Goal: Information Seeking & Learning: Learn about a topic

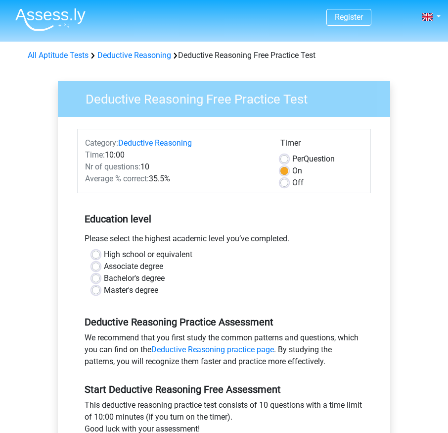
scroll to position [105, 0]
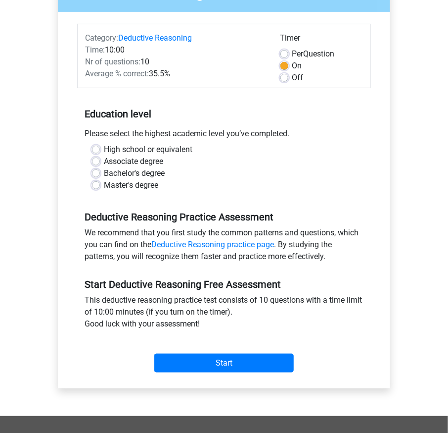
click at [156, 173] on label "Bachelor's degree" at bounding box center [134, 173] width 61 height 12
click at [100, 173] on input "Bachelor's degree" at bounding box center [96, 172] width 8 height 10
radio input "true"
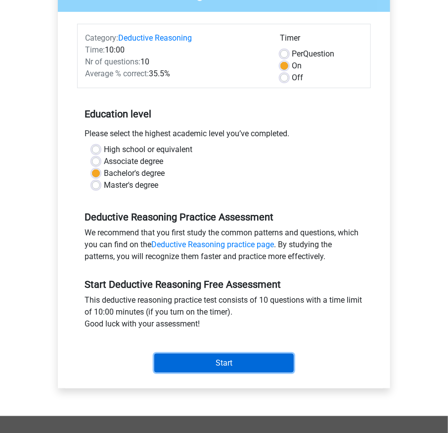
click at [202, 359] on input "Start" at bounding box center [224, 362] width 140 height 19
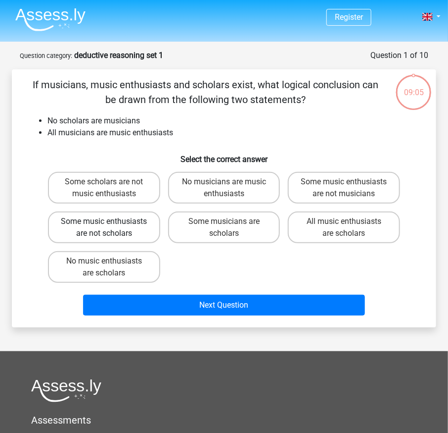
click at [129, 232] on label "Some music enthusiasts are not scholars" at bounding box center [104, 227] width 112 height 32
click at [110, 228] on input "Some music enthusiasts are not scholars" at bounding box center [107, 224] width 6 height 6
radio input "true"
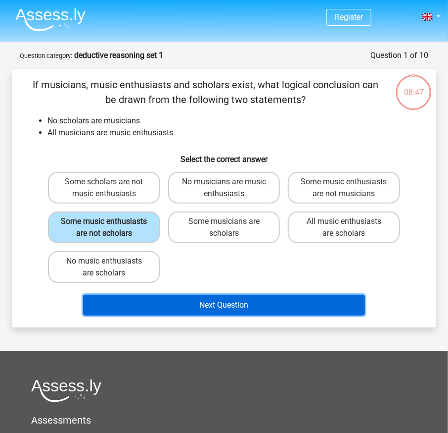
click at [197, 310] on button "Next Question" at bounding box center [224, 305] width 282 height 21
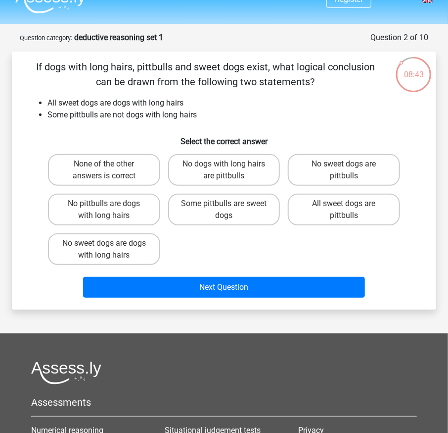
scroll to position [18, 0]
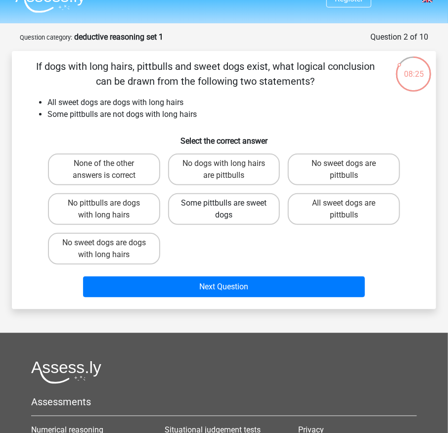
click at [255, 218] on label "Some pittbulls are sweet dogs" at bounding box center [224, 209] width 112 height 32
click at [231, 209] on input "Some pittbulls are sweet dogs" at bounding box center [227, 206] width 6 height 6
radio input "true"
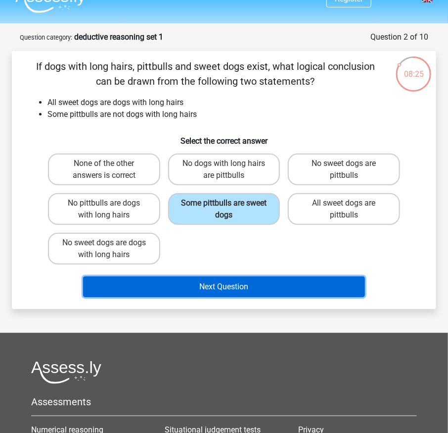
click at [252, 288] on button "Next Question" at bounding box center [224, 286] width 282 height 21
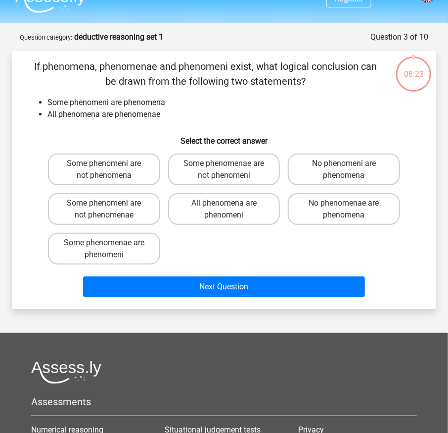
scroll to position [50, 0]
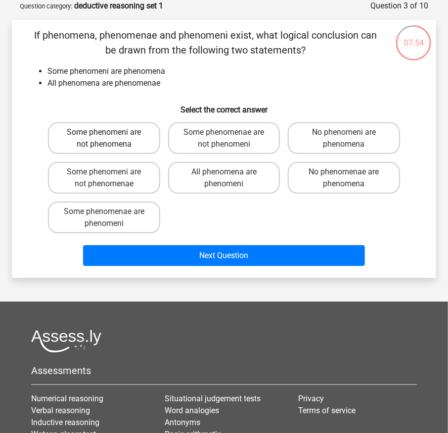
click at [142, 147] on label "Some phenomeni are not phenomena" at bounding box center [104, 138] width 112 height 32
click at [110, 139] on input "Some phenomeni are not phenomena" at bounding box center [107, 135] width 6 height 6
radio input "true"
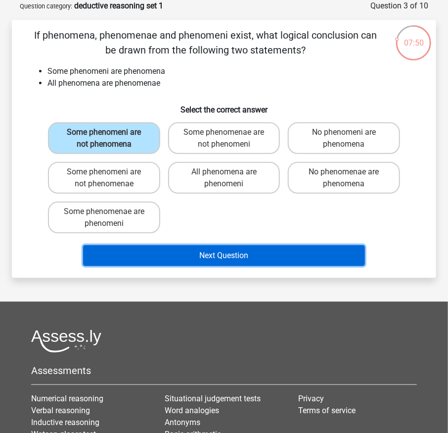
click at [193, 248] on button "Next Question" at bounding box center [224, 255] width 282 height 21
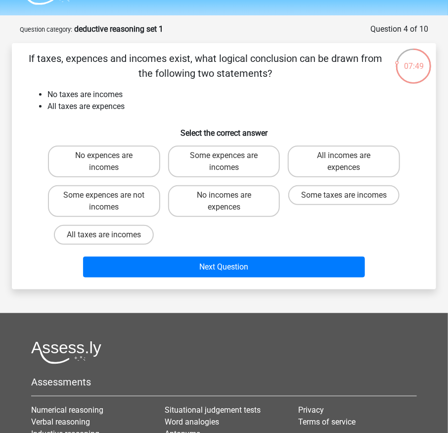
scroll to position [25, 0]
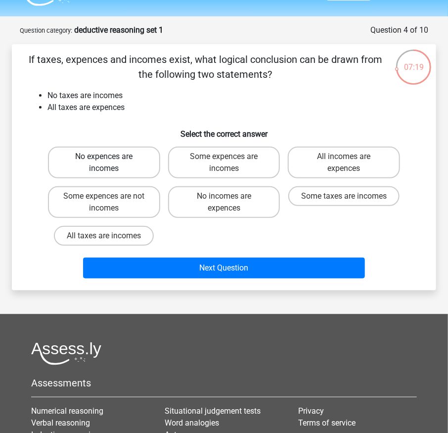
click at [127, 172] on label "No expences are incomes" at bounding box center [104, 163] width 112 height 32
click at [110, 163] on input "No expences are incomes" at bounding box center [107, 159] width 6 height 6
radio input "true"
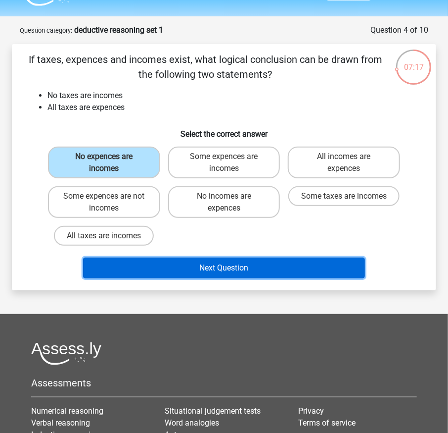
click at [186, 266] on button "Next Question" at bounding box center [224, 267] width 282 height 21
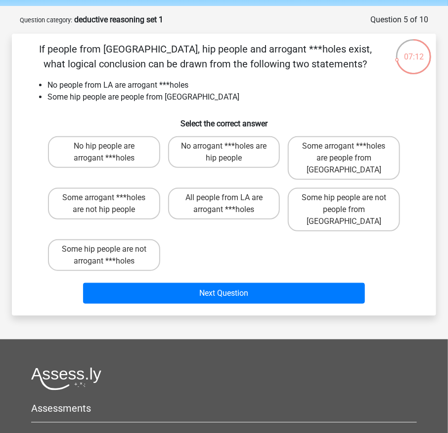
scroll to position [35, 0]
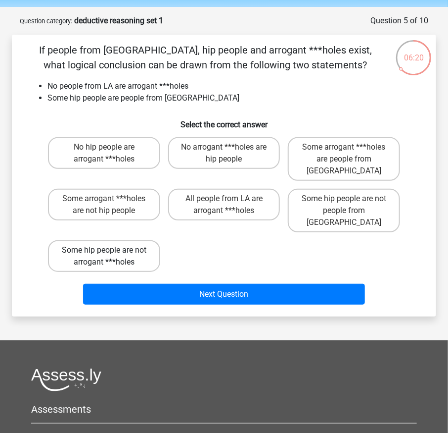
click at [128, 243] on label "Some hip people are not arrogant ***holes" at bounding box center [104, 256] width 112 height 32
click at [110, 250] on input "Some hip people are not arrogant ***holes" at bounding box center [107, 253] width 6 height 6
radio input "true"
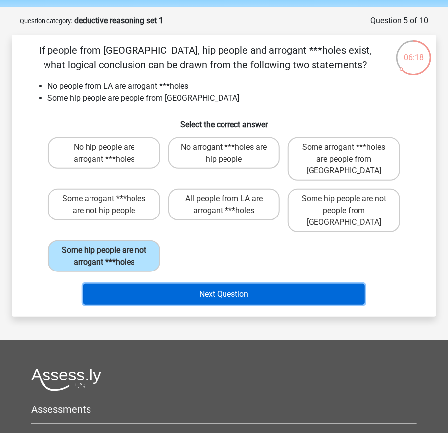
click at [139, 284] on button "Next Question" at bounding box center [224, 294] width 282 height 21
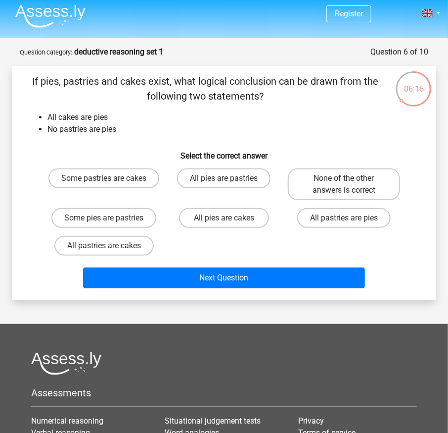
scroll to position [0, 0]
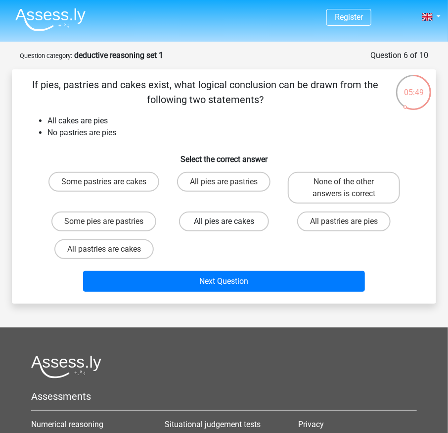
click at [204, 230] on label "All pies are cakes" at bounding box center [224, 221] width 90 height 20
click at [224, 228] on input "All pies are cakes" at bounding box center [227, 224] width 6 height 6
radio input "true"
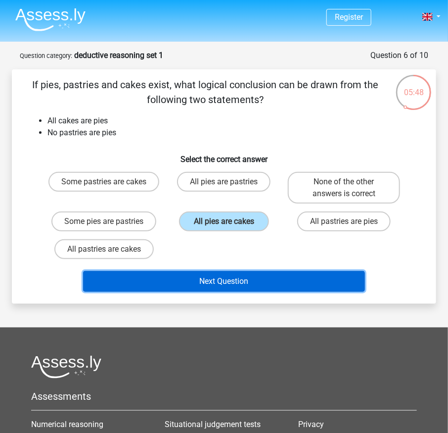
click at [199, 280] on button "Next Question" at bounding box center [224, 281] width 282 height 21
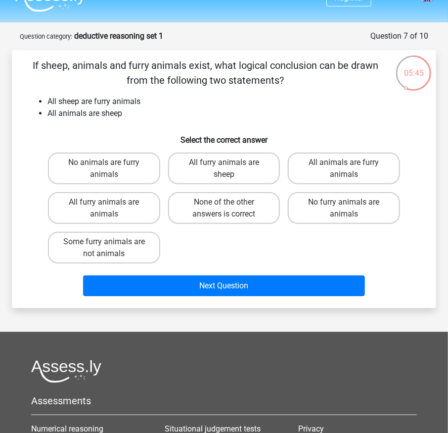
scroll to position [18, 0]
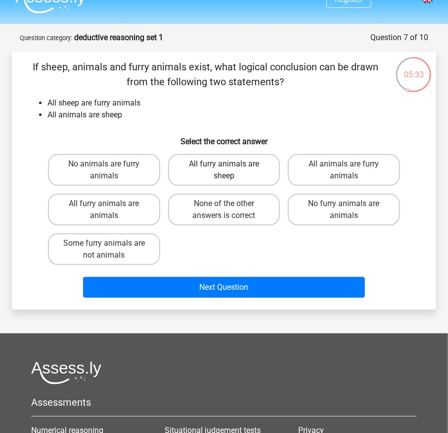
click at [248, 162] on label "All furry animals are sheep" at bounding box center [224, 170] width 112 height 32
click at [231, 164] on input "All furry animals are sheep" at bounding box center [227, 167] width 6 height 6
radio input "true"
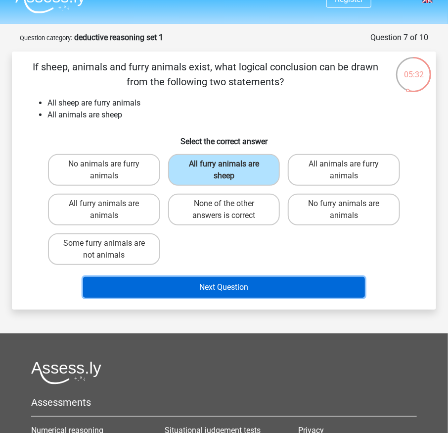
click at [215, 280] on button "Next Question" at bounding box center [224, 287] width 282 height 21
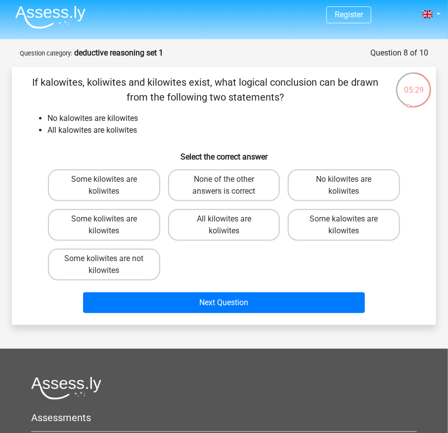
scroll to position [3, 0]
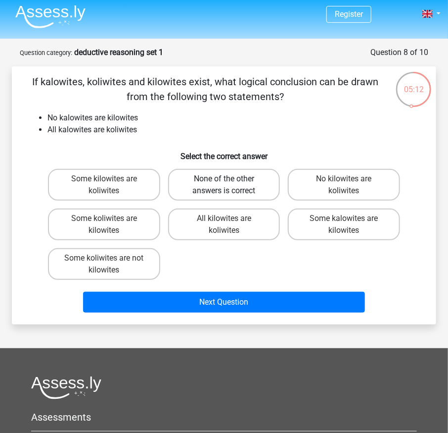
click at [242, 193] on label "None of the other answers is correct" at bounding box center [224, 185] width 112 height 32
click at [231, 185] on input "None of the other answers is correct" at bounding box center [227, 182] width 6 height 6
radio input "true"
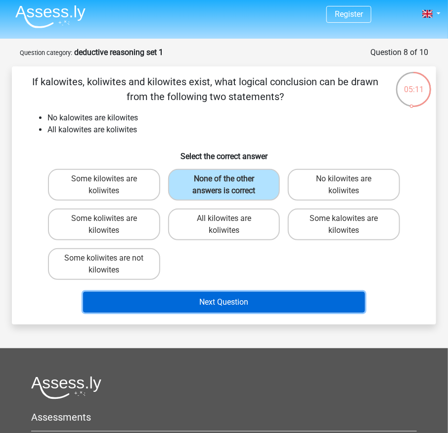
click at [240, 297] on button "Next Question" at bounding box center [224, 302] width 282 height 21
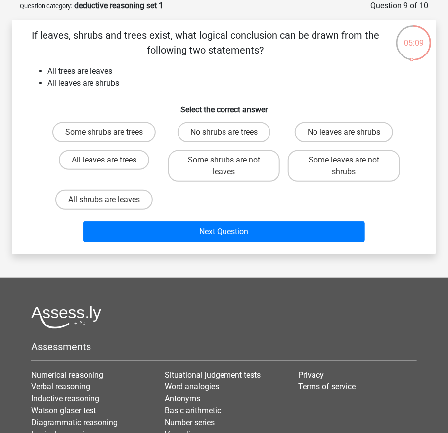
scroll to position [0, 0]
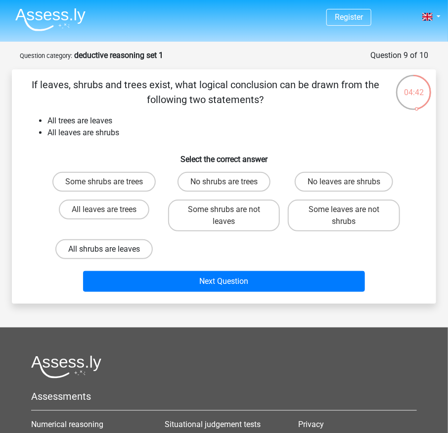
click at [117, 249] on label "All shrubs are leaves" at bounding box center [104, 249] width 98 height 20
click at [110, 249] on input "All shrubs are leaves" at bounding box center [107, 252] width 6 height 6
radio input "true"
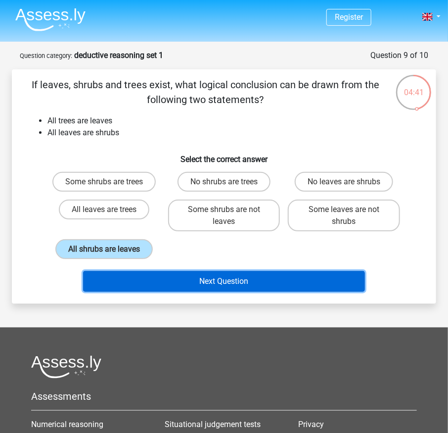
click at [139, 277] on button "Next Question" at bounding box center [224, 281] width 282 height 21
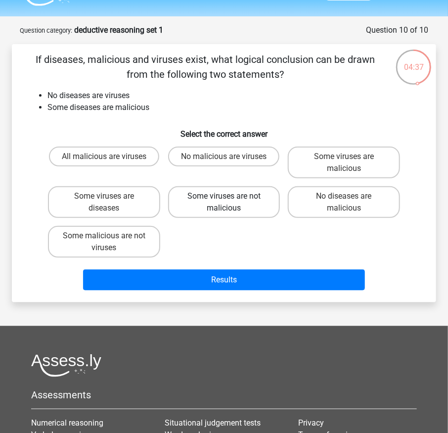
scroll to position [24, 0]
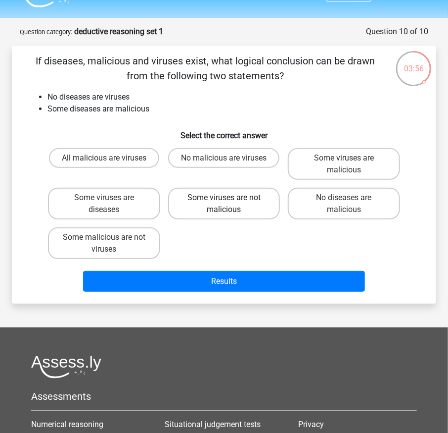
click at [260, 203] on label "Some viruses are not malicious" at bounding box center [224, 204] width 112 height 32
click at [231, 203] on input "Some viruses are not malicious" at bounding box center [227, 201] width 6 height 6
radio input "true"
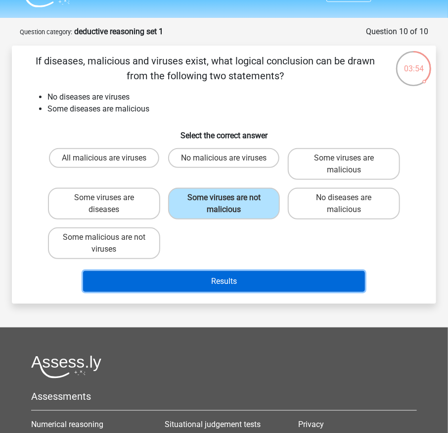
click at [246, 285] on button "Results" at bounding box center [224, 281] width 282 height 21
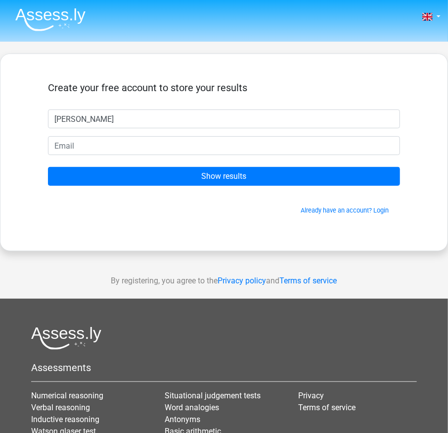
type input "[PERSON_NAME]"
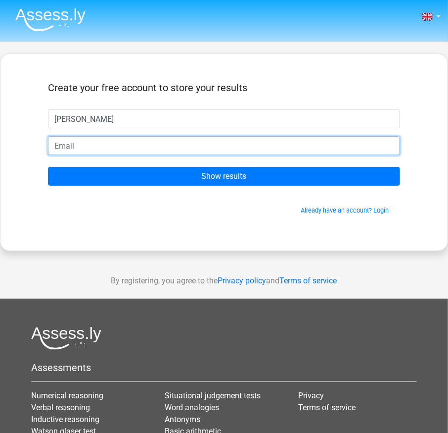
click at [275, 152] on input "email" at bounding box center [224, 145] width 352 height 19
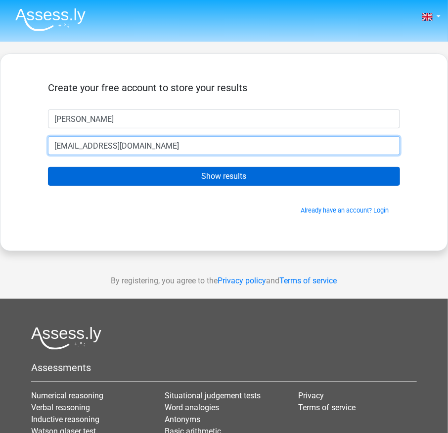
type input "[EMAIL_ADDRESS][DOMAIN_NAME]"
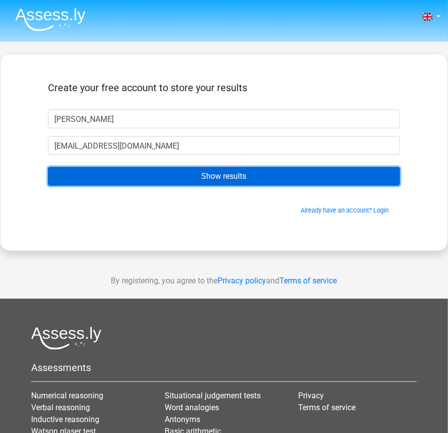
click at [283, 170] on input "Show results" at bounding box center [224, 176] width 352 height 19
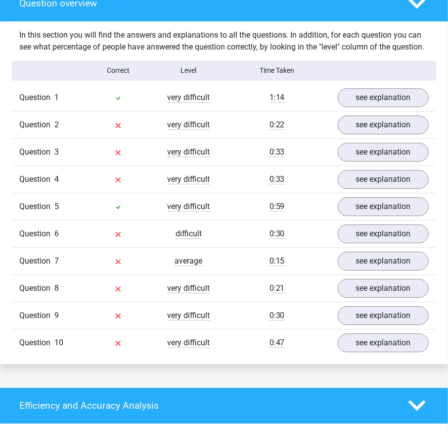
scroll to position [756, 0]
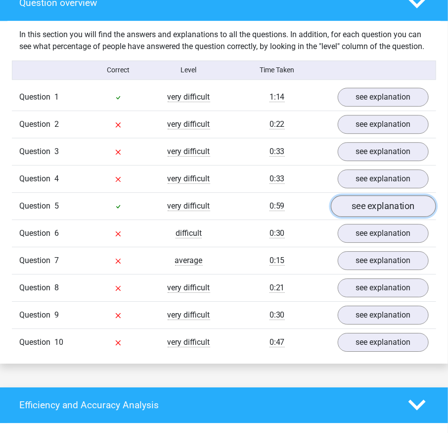
click at [384, 205] on link "see explanation" at bounding box center [383, 206] width 105 height 22
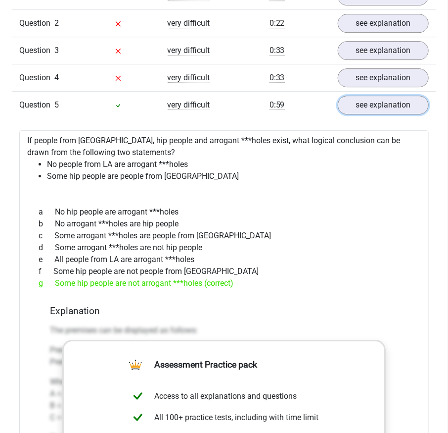
scroll to position [859, 0]
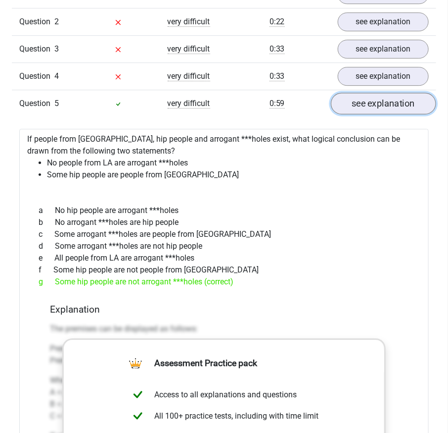
click at [392, 114] on link "see explanation" at bounding box center [383, 104] width 105 height 22
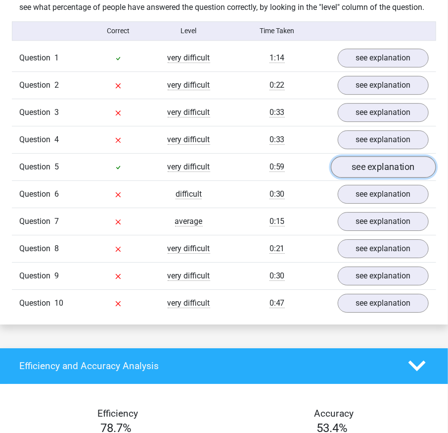
scroll to position [770, 0]
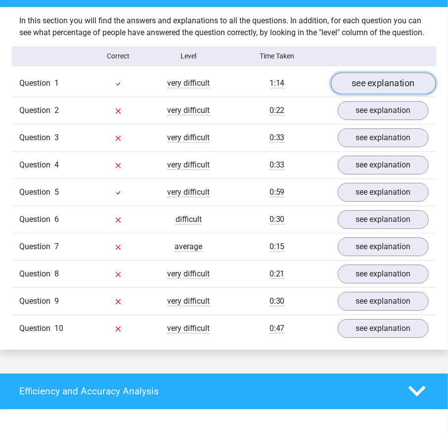
click at [394, 92] on link "see explanation" at bounding box center [383, 83] width 105 height 22
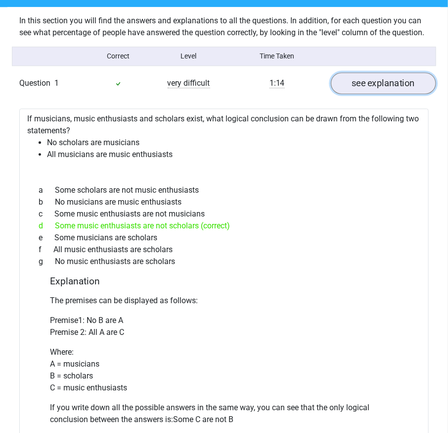
click at [394, 92] on link "see explanation" at bounding box center [383, 83] width 105 height 22
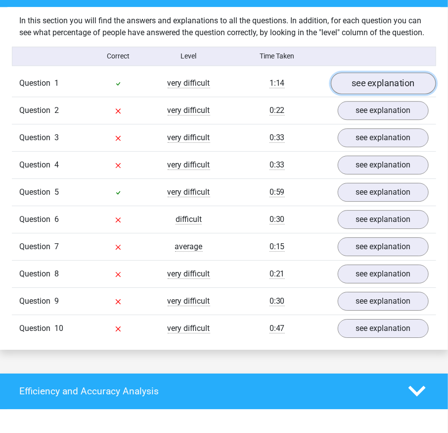
click at [394, 92] on link "see explanation" at bounding box center [383, 83] width 105 height 22
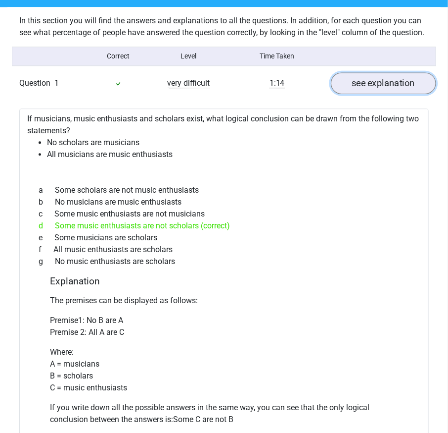
click at [394, 92] on link "see explanation" at bounding box center [383, 83] width 105 height 22
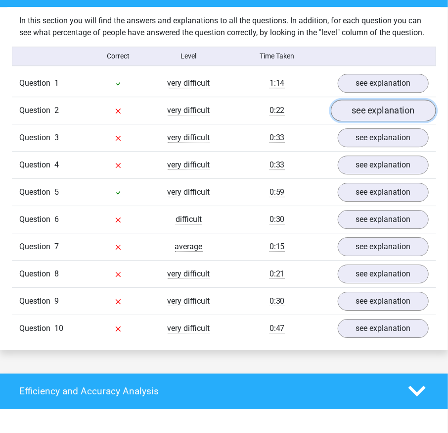
click at [390, 118] on link "see explanation" at bounding box center [383, 111] width 105 height 22
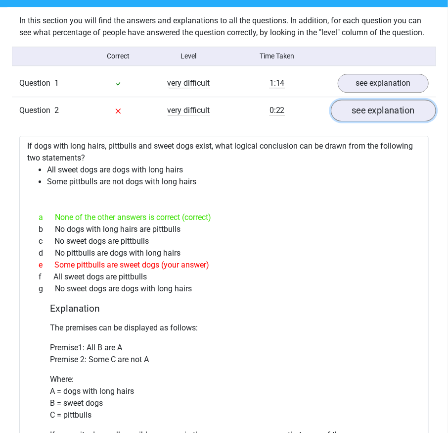
click at [390, 118] on link "see explanation" at bounding box center [383, 111] width 105 height 22
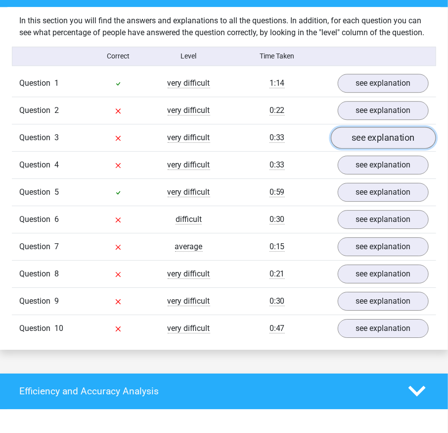
click at [380, 143] on link "see explanation" at bounding box center [383, 138] width 105 height 22
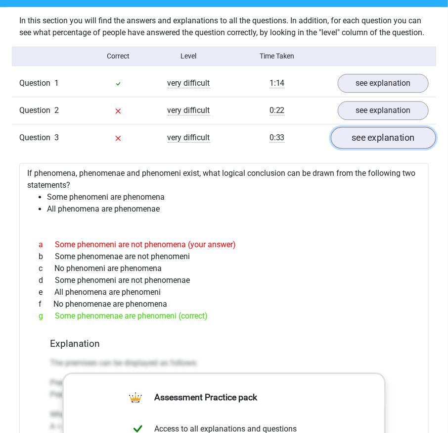
click at [380, 143] on link "see explanation" at bounding box center [383, 138] width 105 height 22
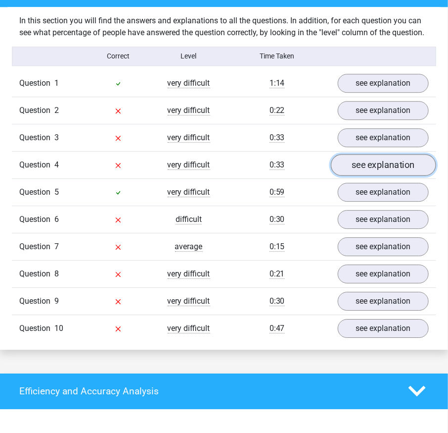
click at [368, 169] on link "see explanation" at bounding box center [383, 165] width 105 height 22
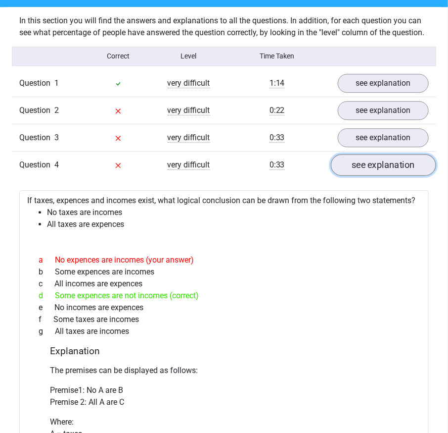
click at [368, 169] on link "see explanation" at bounding box center [383, 165] width 105 height 22
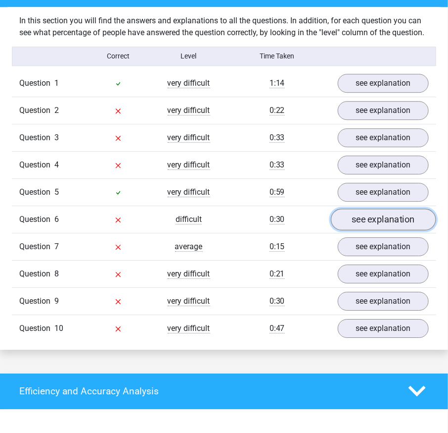
click at [358, 224] on link "see explanation" at bounding box center [383, 219] width 105 height 22
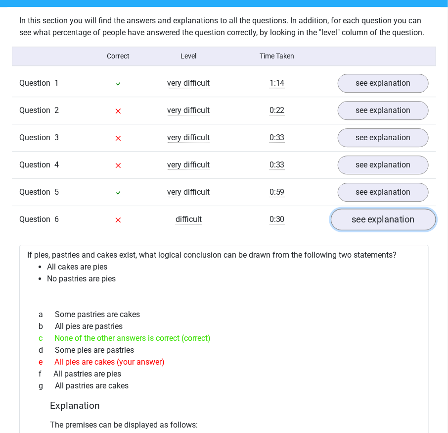
click at [358, 224] on link "see explanation" at bounding box center [383, 219] width 105 height 22
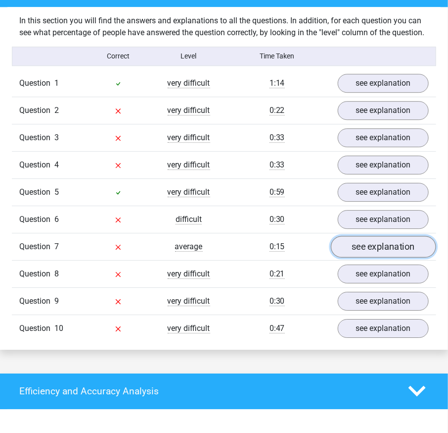
click at [352, 244] on link "see explanation" at bounding box center [383, 247] width 105 height 22
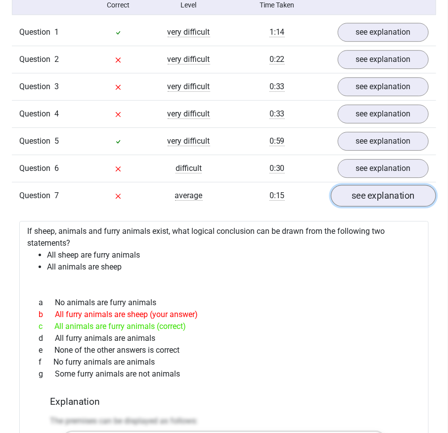
scroll to position [822, 0]
click at [381, 204] on link "see explanation" at bounding box center [383, 195] width 105 height 22
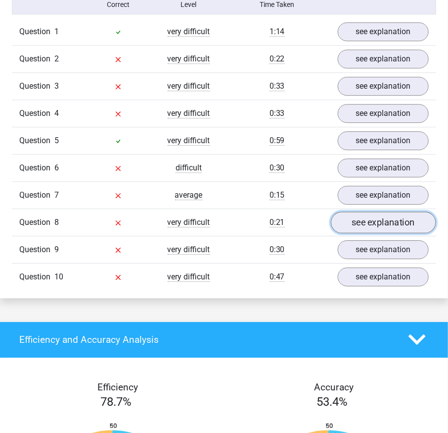
click at [373, 222] on link "see explanation" at bounding box center [383, 222] width 105 height 22
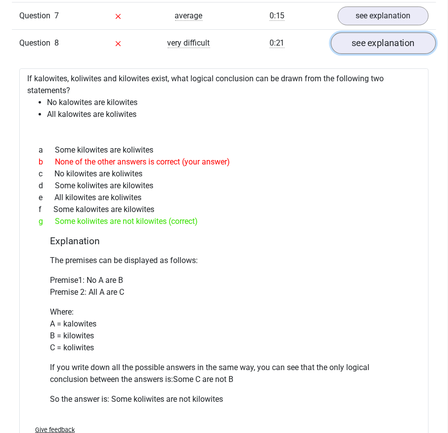
scroll to position [999, 0]
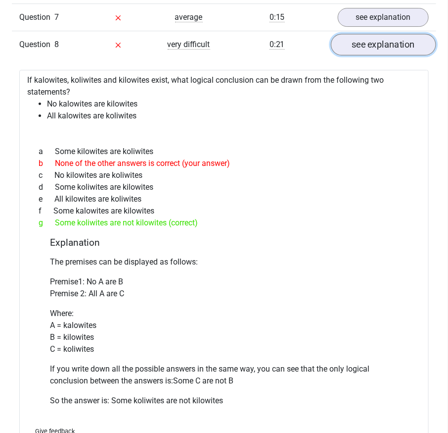
click at [385, 53] on link "see explanation" at bounding box center [383, 45] width 105 height 22
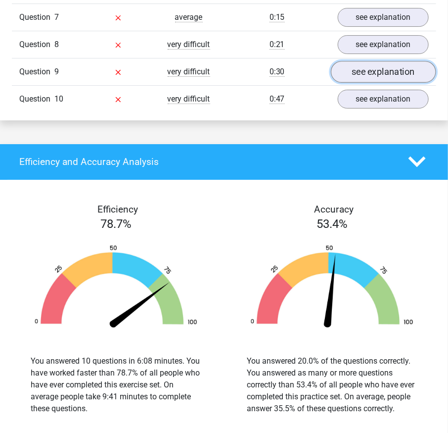
click at [372, 77] on link "see explanation" at bounding box center [383, 72] width 105 height 22
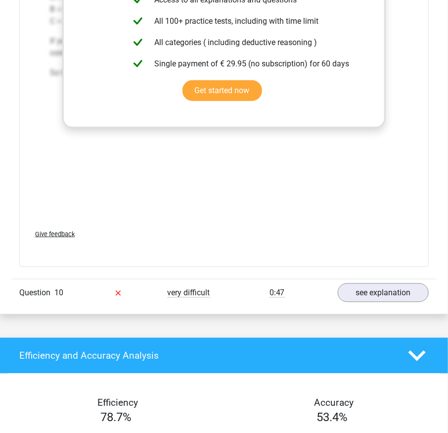
scroll to position [1337, 0]
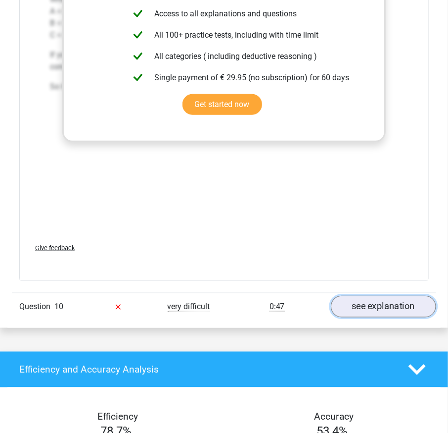
click at [387, 317] on link "see explanation" at bounding box center [383, 307] width 105 height 22
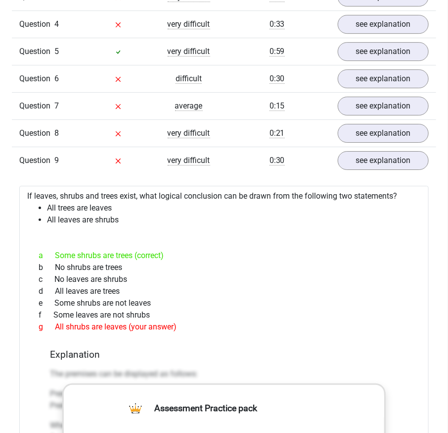
scroll to position [911, 0]
click at [400, 166] on link "see explanation" at bounding box center [383, 160] width 105 height 22
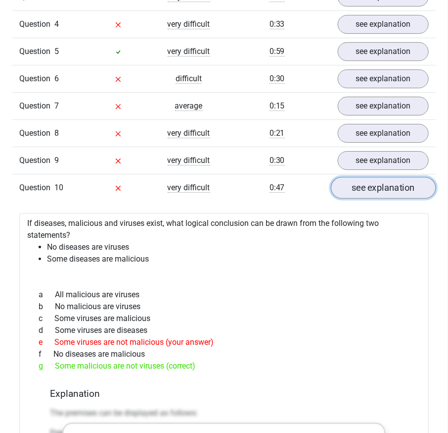
click at [394, 193] on link "see explanation" at bounding box center [383, 188] width 105 height 22
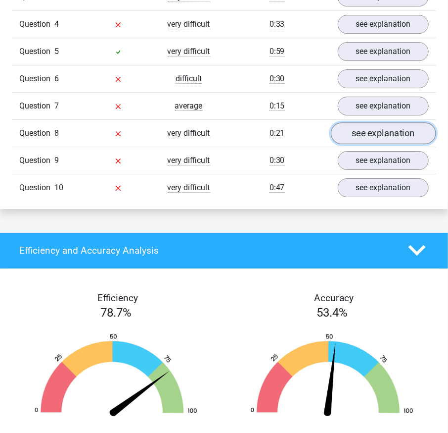
click at [398, 136] on link "see explanation" at bounding box center [383, 133] width 105 height 22
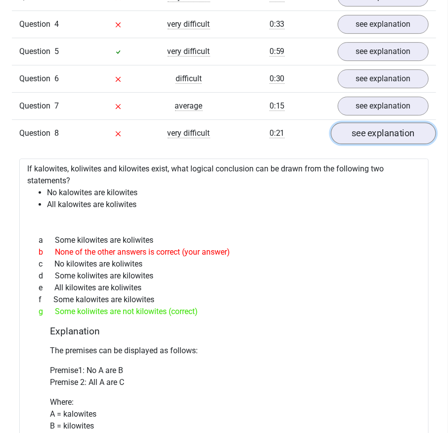
click at [380, 143] on link "see explanation" at bounding box center [383, 133] width 105 height 22
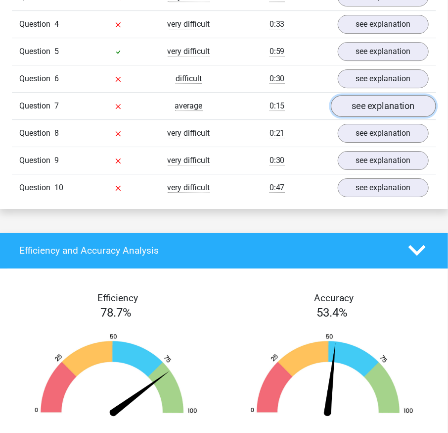
click at [392, 114] on link "see explanation" at bounding box center [383, 106] width 105 height 22
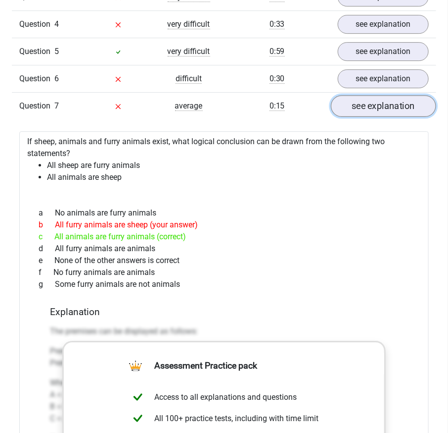
click at [398, 108] on link "see explanation" at bounding box center [383, 106] width 105 height 22
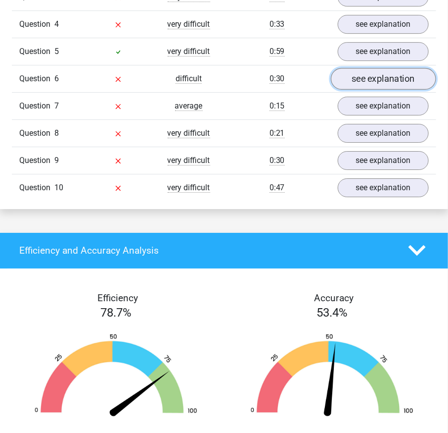
click at [399, 83] on link "see explanation" at bounding box center [383, 79] width 105 height 22
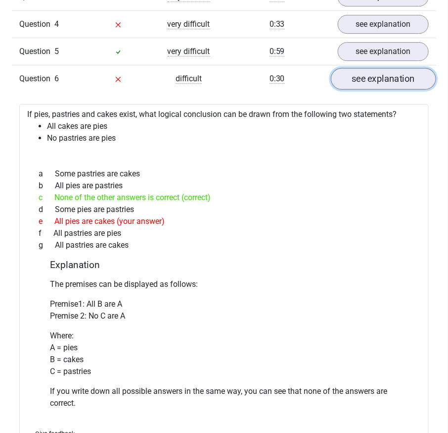
click at [376, 80] on link "see explanation" at bounding box center [383, 79] width 105 height 22
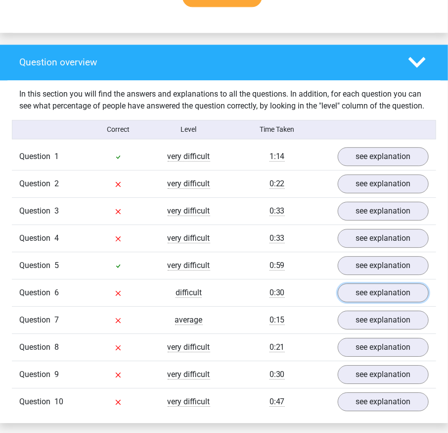
scroll to position [696, 0]
